Goal: Information Seeking & Learning: Learn about a topic

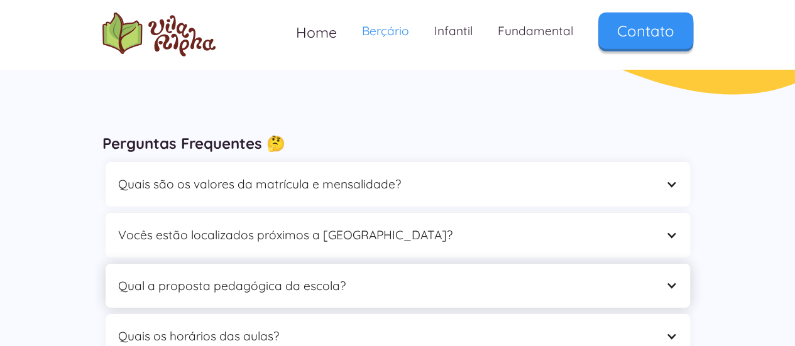
scroll to position [2010, 0]
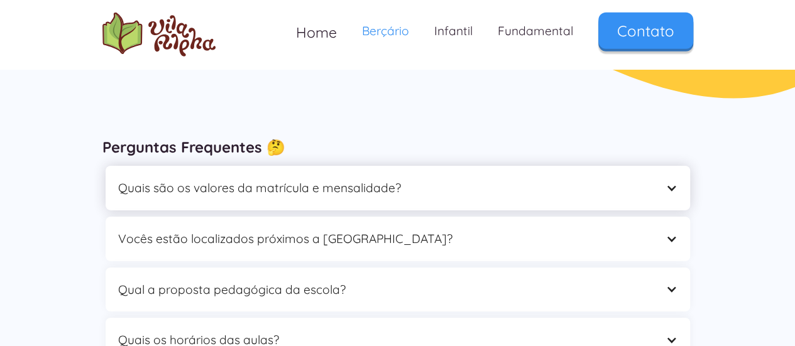
click at [372, 179] on div "Quais são os valores da matrícula e mensalidade?" at bounding box center [385, 187] width 534 height 19
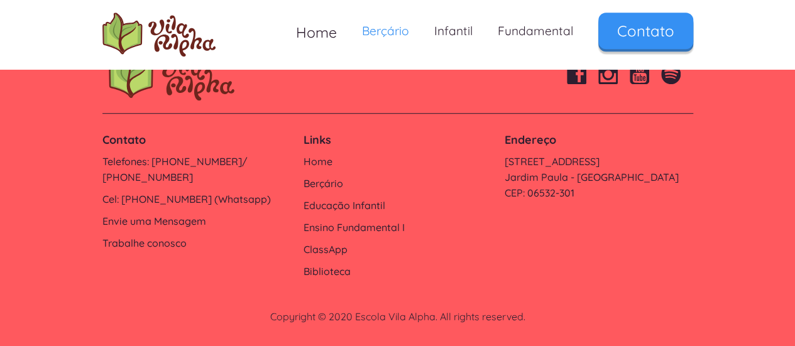
scroll to position [2769, 0]
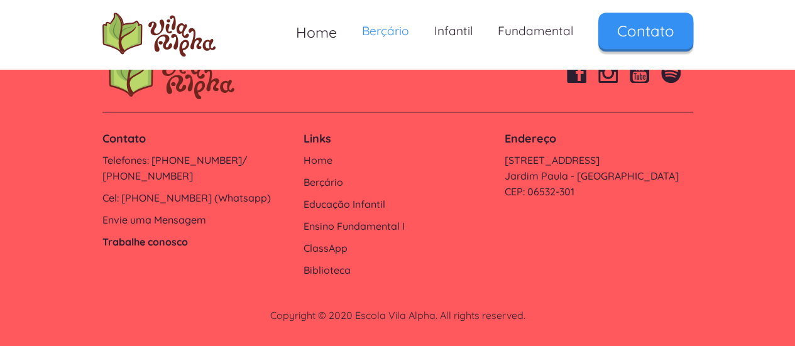
click at [120, 234] on link "Trabalhe conosco" at bounding box center [196, 242] width 188 height 16
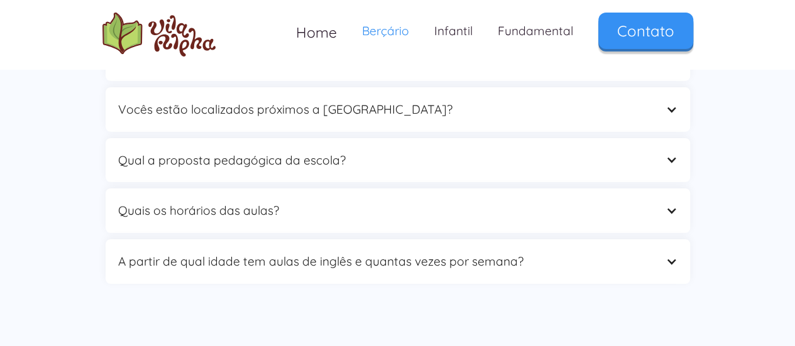
scroll to position [2136, 0]
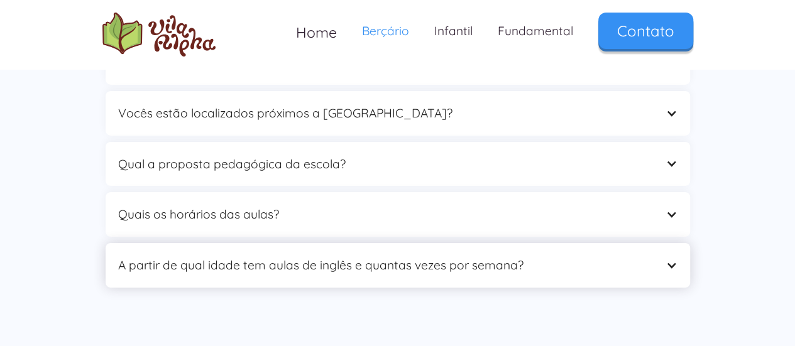
click at [371, 275] on div "A partir de qual idade tem aulas de inglês e quantas vezes por semana?" at bounding box center [398, 265] width 584 height 45
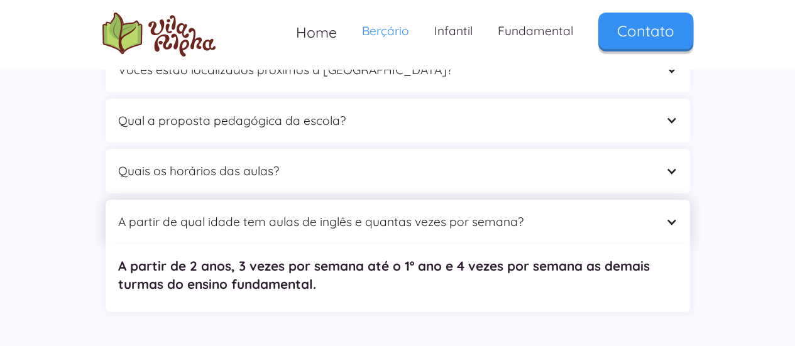
scroll to position [2199, 0]
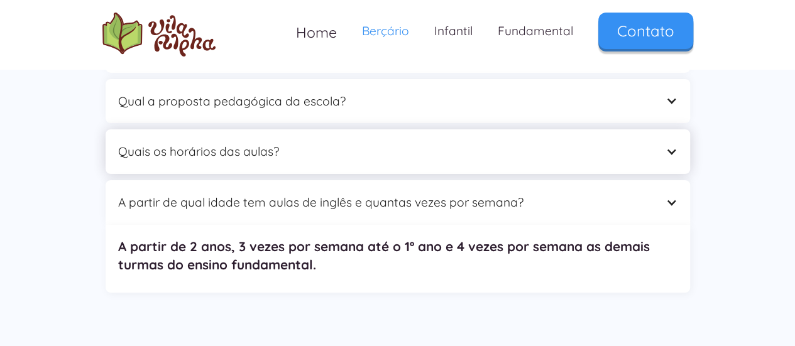
click at [295, 151] on div "Quais os horários das aulas?" at bounding box center [385, 151] width 534 height 19
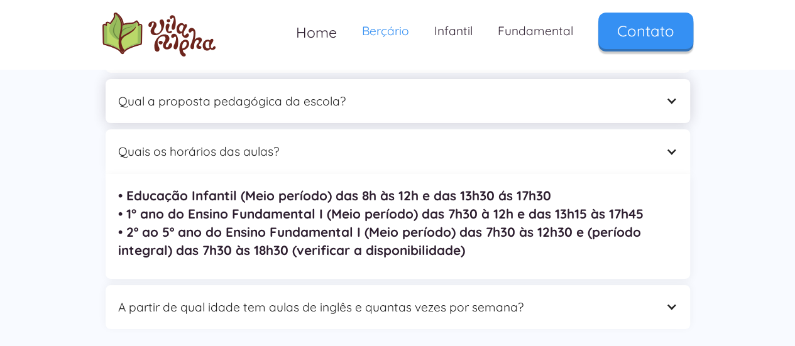
click at [312, 92] on div "Qual a proposta pedagógica da escola?" at bounding box center [385, 101] width 534 height 19
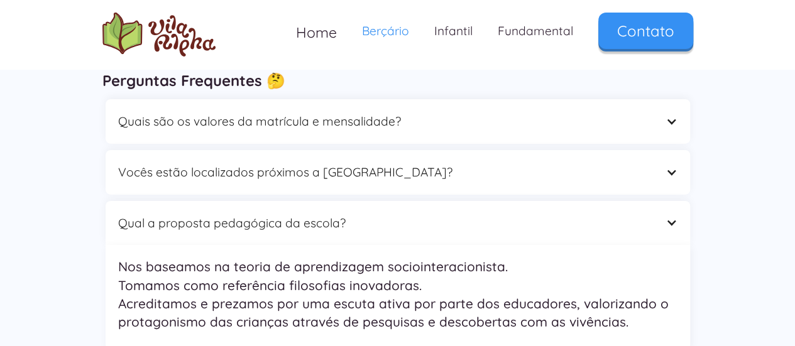
scroll to position [2073, 0]
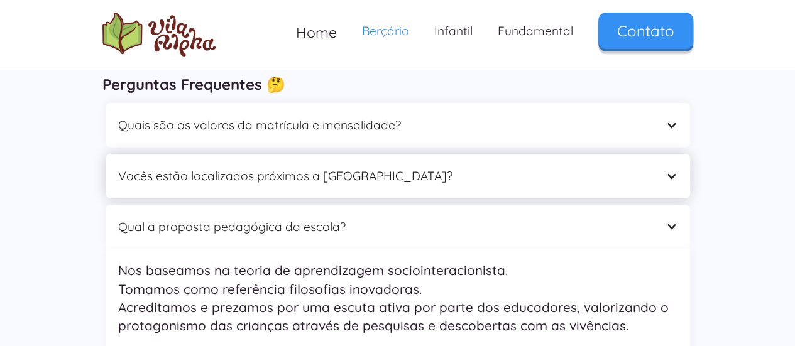
click at [328, 183] on div "Vocês estão localizados próximos a [GEOGRAPHIC_DATA]?" at bounding box center [385, 175] width 534 height 19
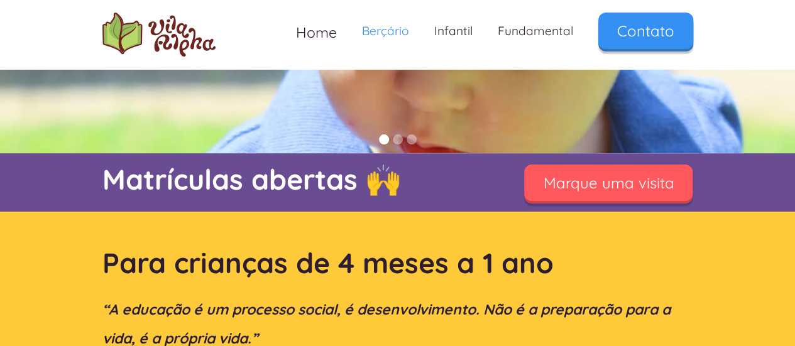
scroll to position [126, 0]
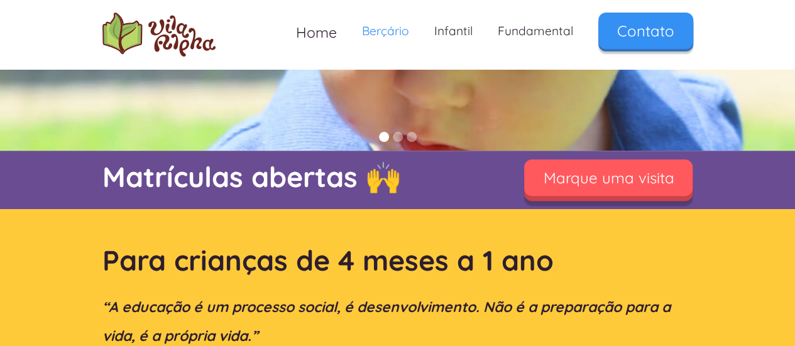
click at [553, 183] on link "Marque uma visita" at bounding box center [608, 178] width 168 height 36
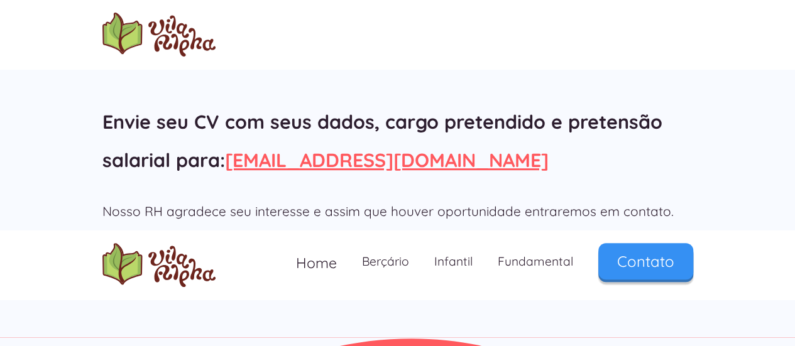
scroll to position [280, 0]
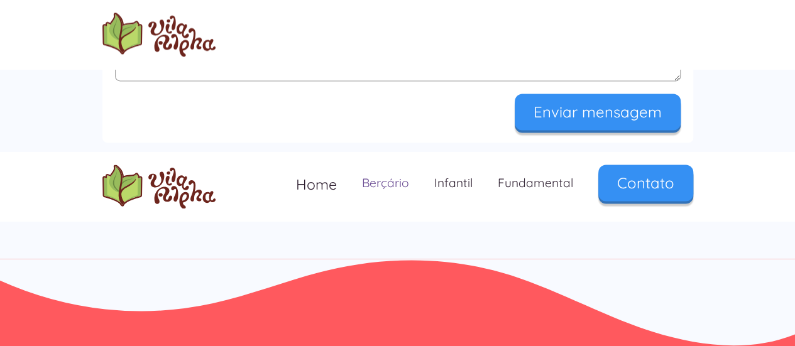
scroll to position [910, 0]
